Goal: Browse casually

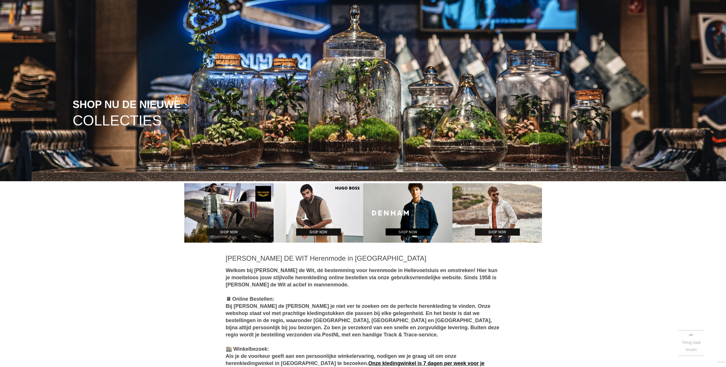
scroll to position [172, 0]
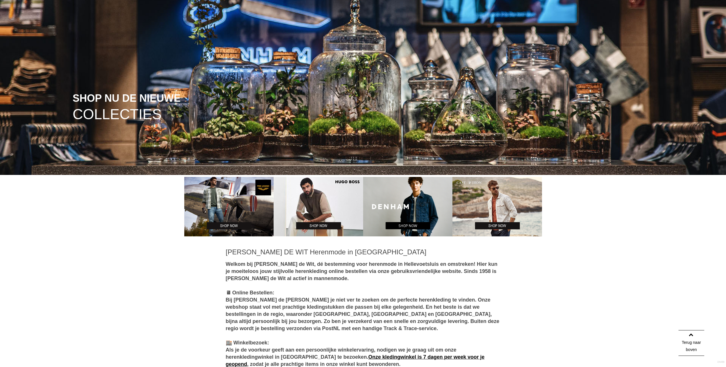
click at [496, 206] on img at bounding box center [497, 207] width 90 height 60
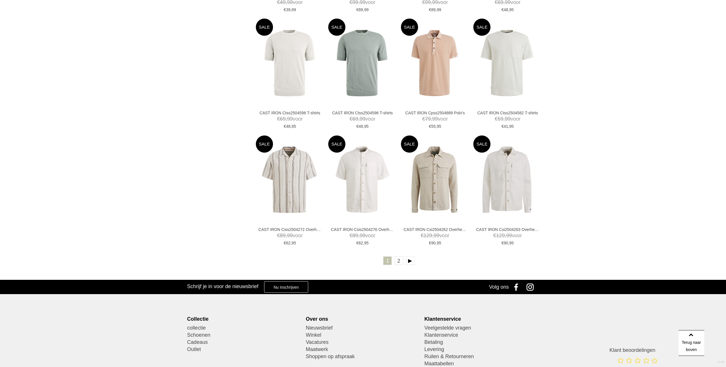
scroll to position [1087, 0]
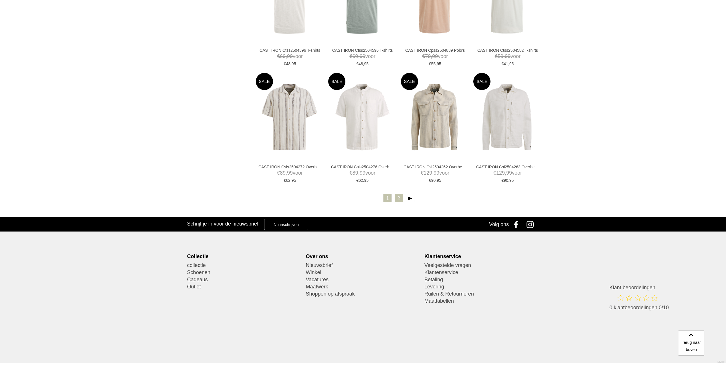
click at [400, 199] on link "2" at bounding box center [399, 198] width 9 height 9
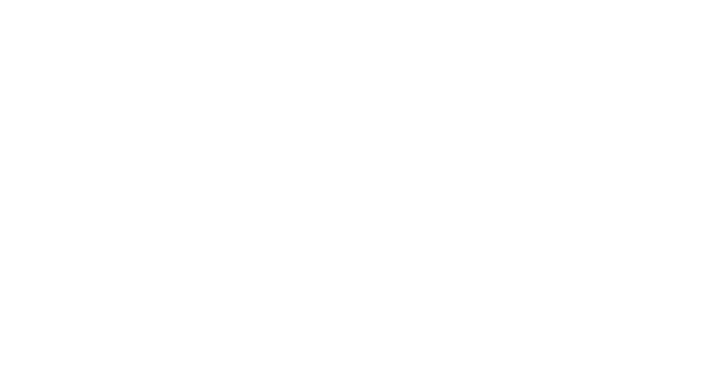
scroll to position [172, 0]
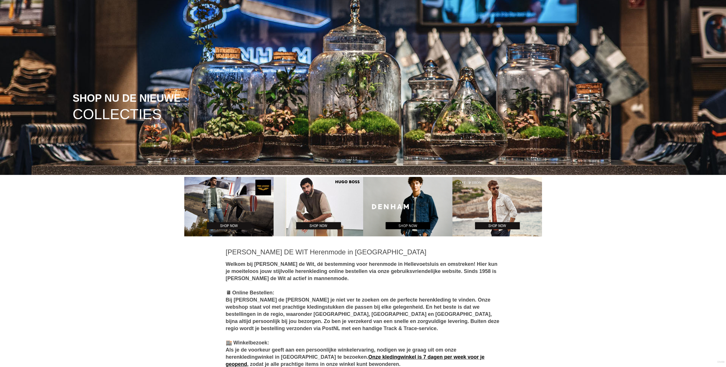
click at [311, 206] on img at bounding box center [319, 207] width 90 height 60
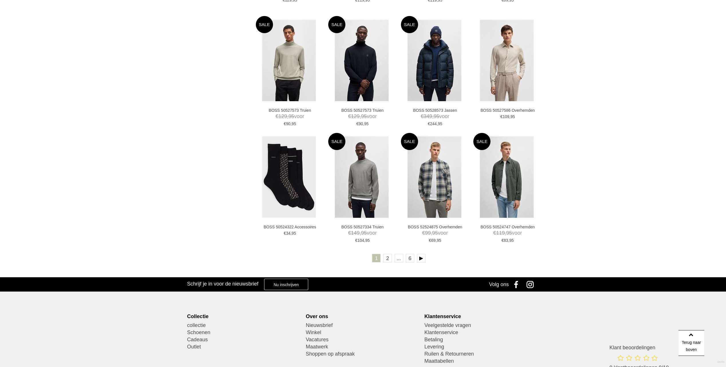
scroll to position [944, 0]
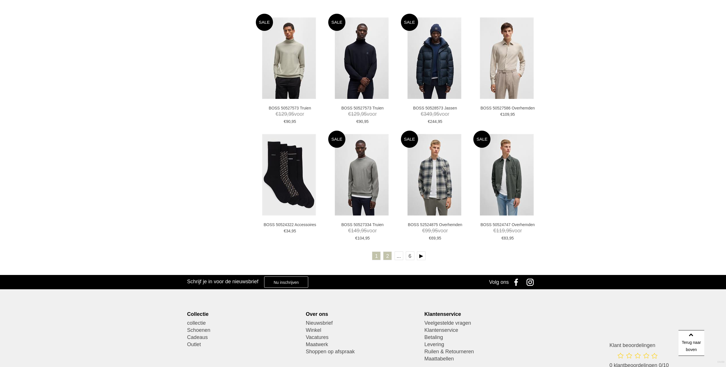
click at [388, 254] on link "2" at bounding box center [387, 256] width 9 height 9
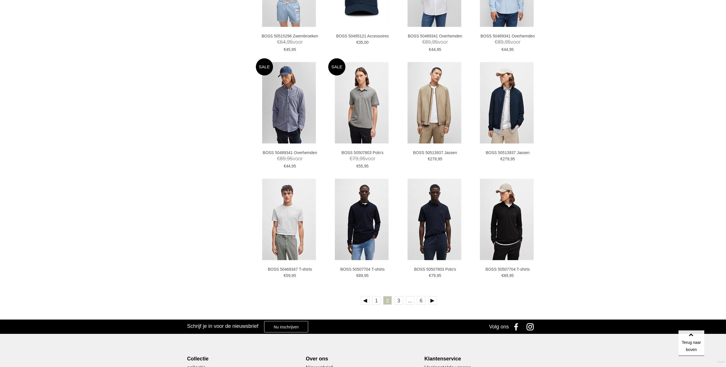
scroll to position [1001, 0]
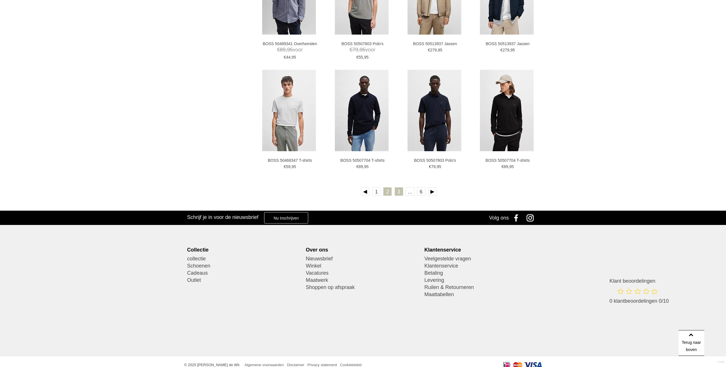
click at [398, 192] on link "3" at bounding box center [399, 191] width 9 height 9
